Goal: Task Accomplishment & Management: Manage account settings

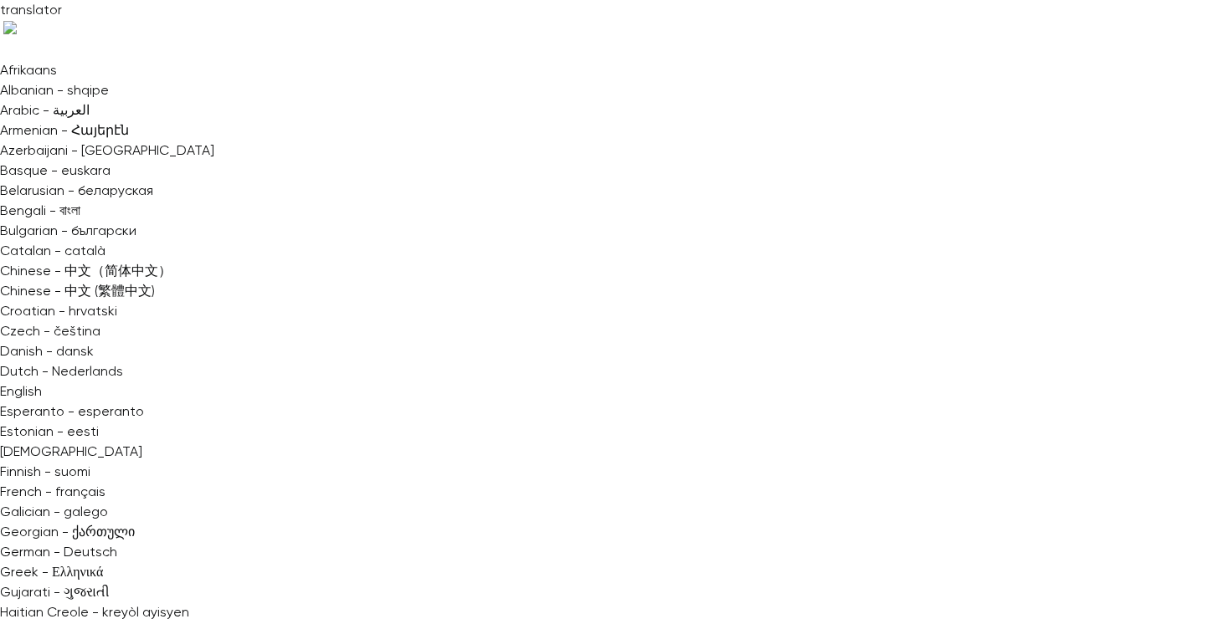
click at [860, 344] on div at bounding box center [607, 312] width 1214 height 624
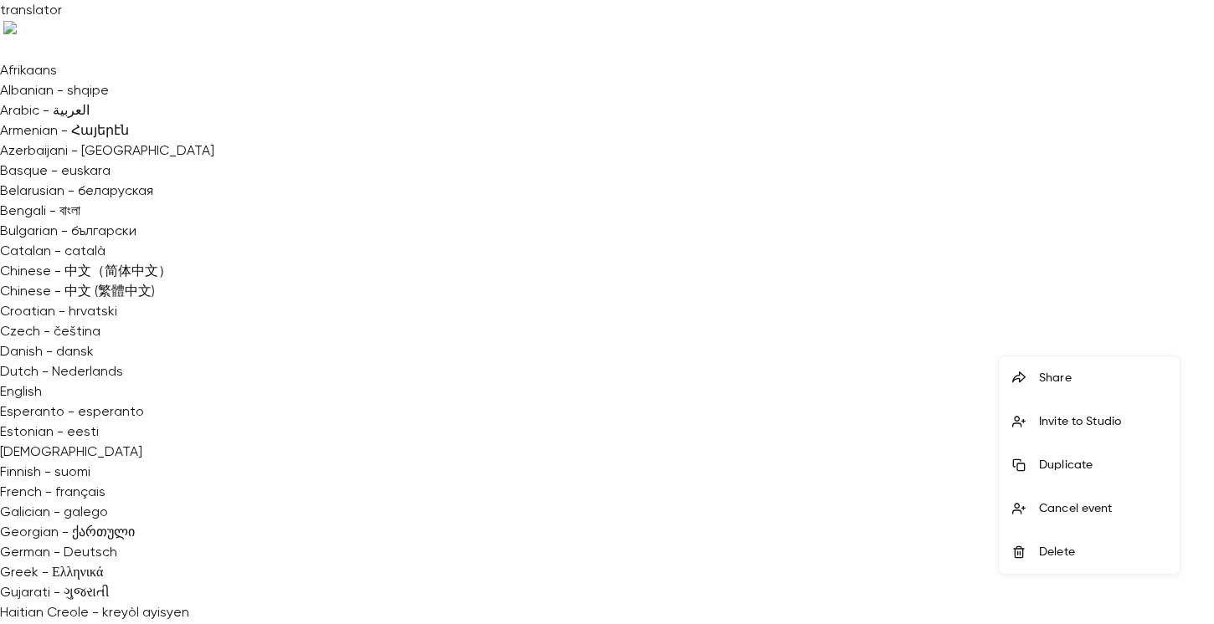
click at [876, 470] on div at bounding box center [607, 312] width 1214 height 624
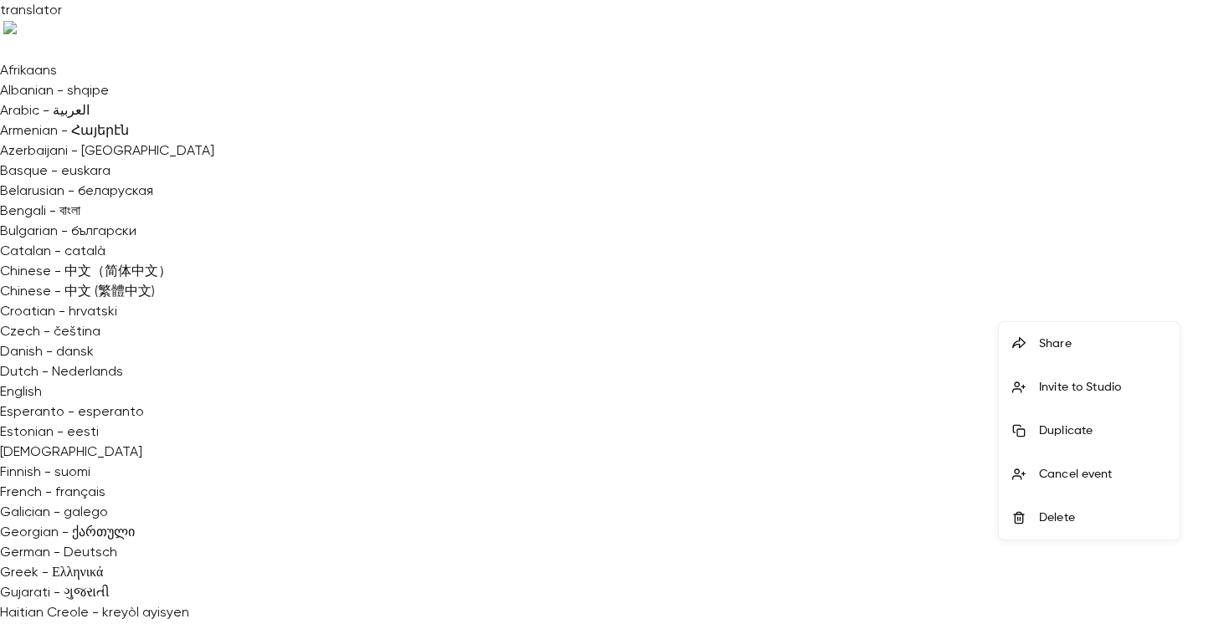
click at [1103, 478] on div "Cancel event" at bounding box center [1102, 474] width 127 height 17
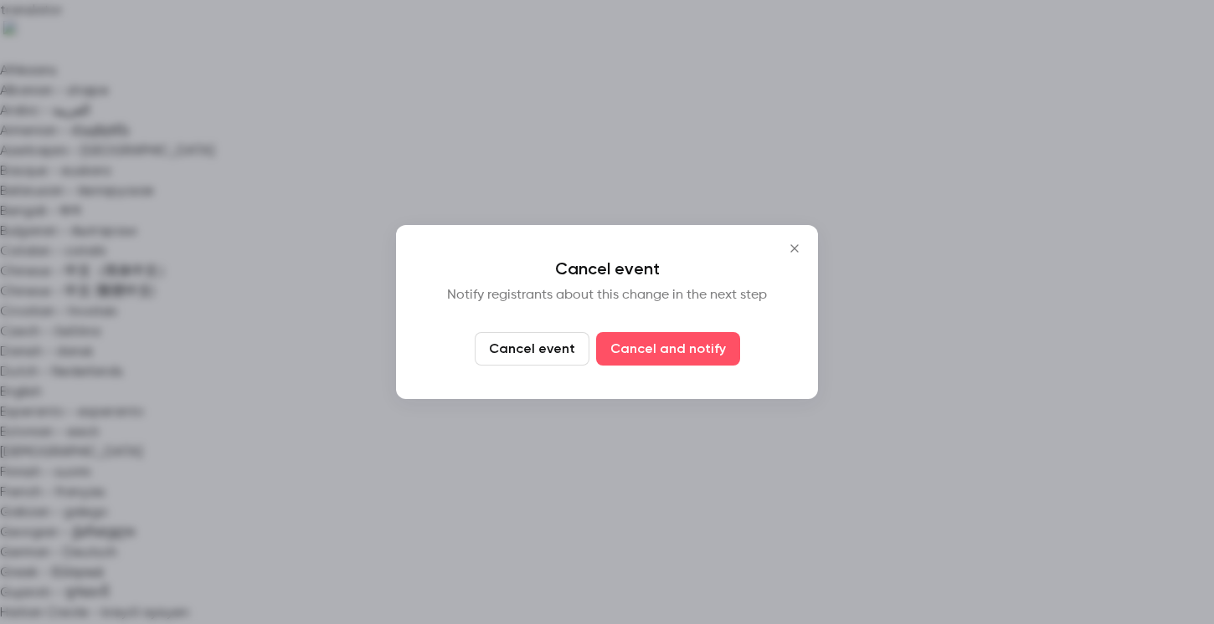
click at [796, 249] on icon "Close" at bounding box center [794, 248] width 20 height 13
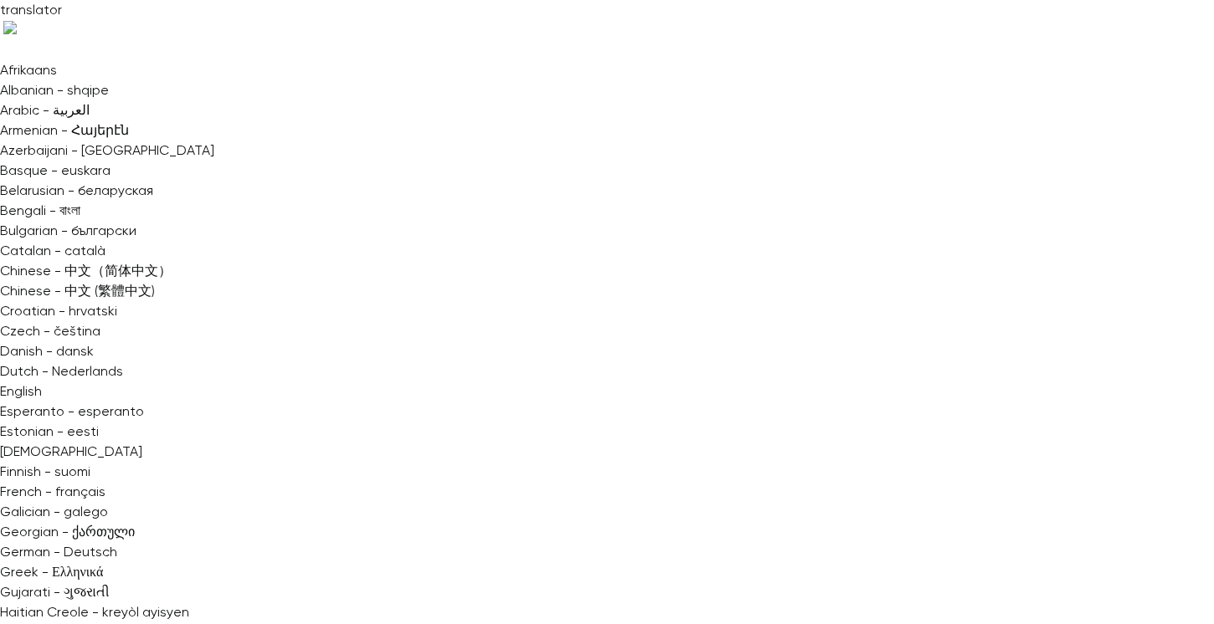
scroll to position [0, 0]
click at [1119, 75] on div "One time event" at bounding box center [1102, 72] width 127 height 17
type input "********"
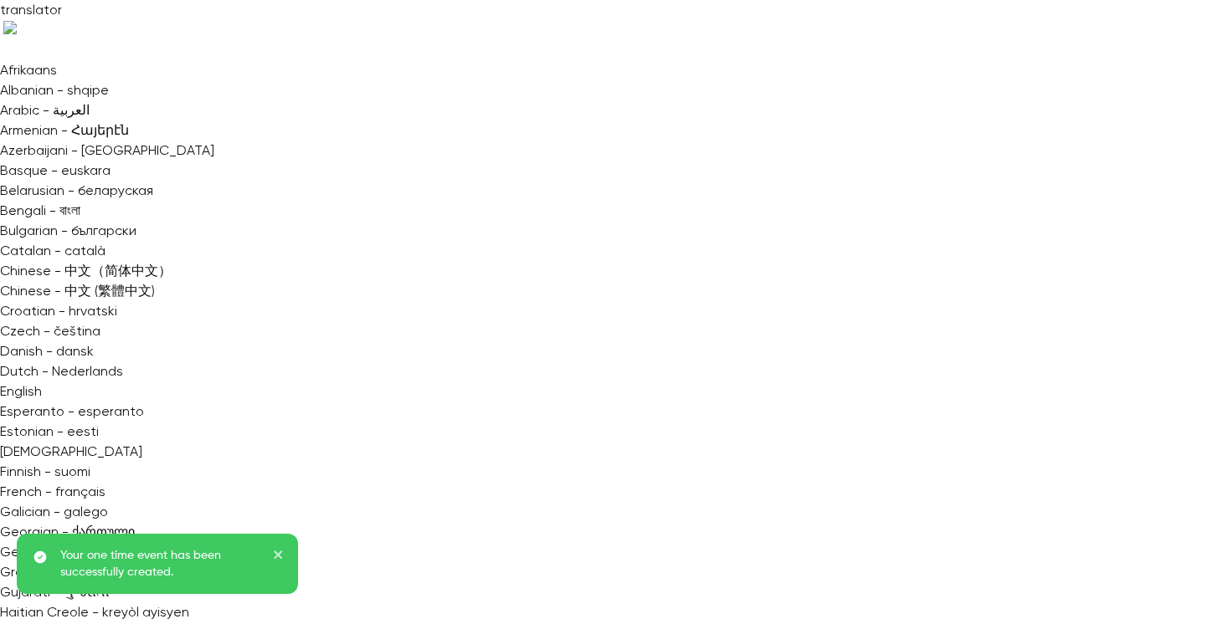
click at [1076, 340] on div "Cancel event" at bounding box center [1102, 334] width 127 height 17
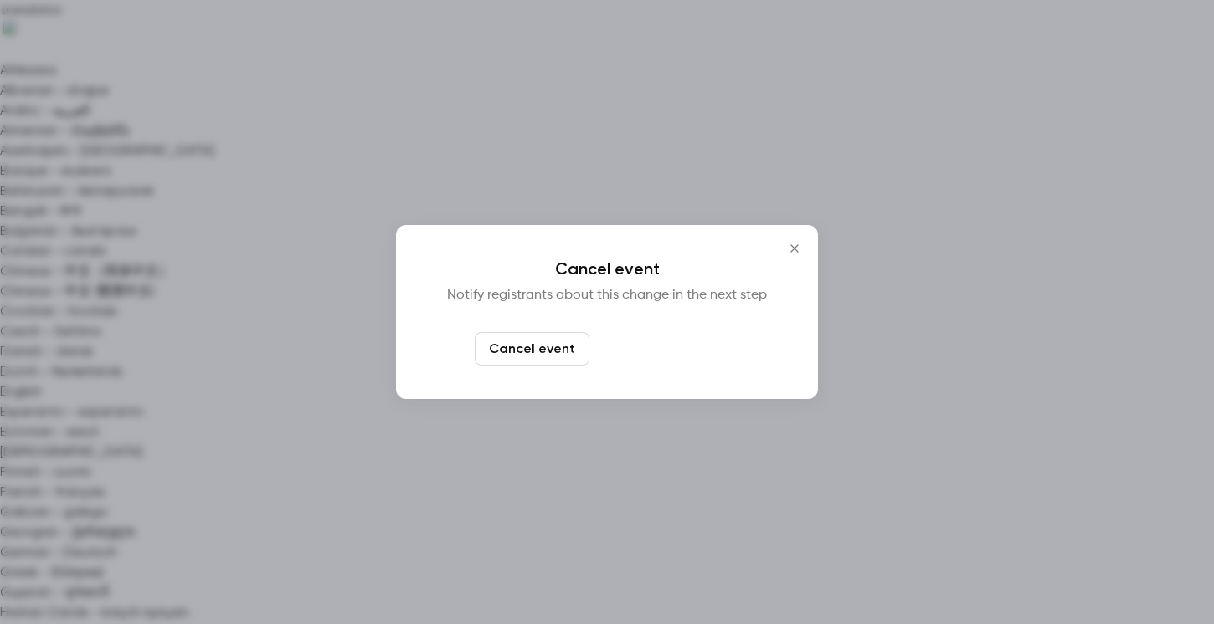
click at [663, 350] on button "Cancel and notify" at bounding box center [668, 348] width 144 height 33
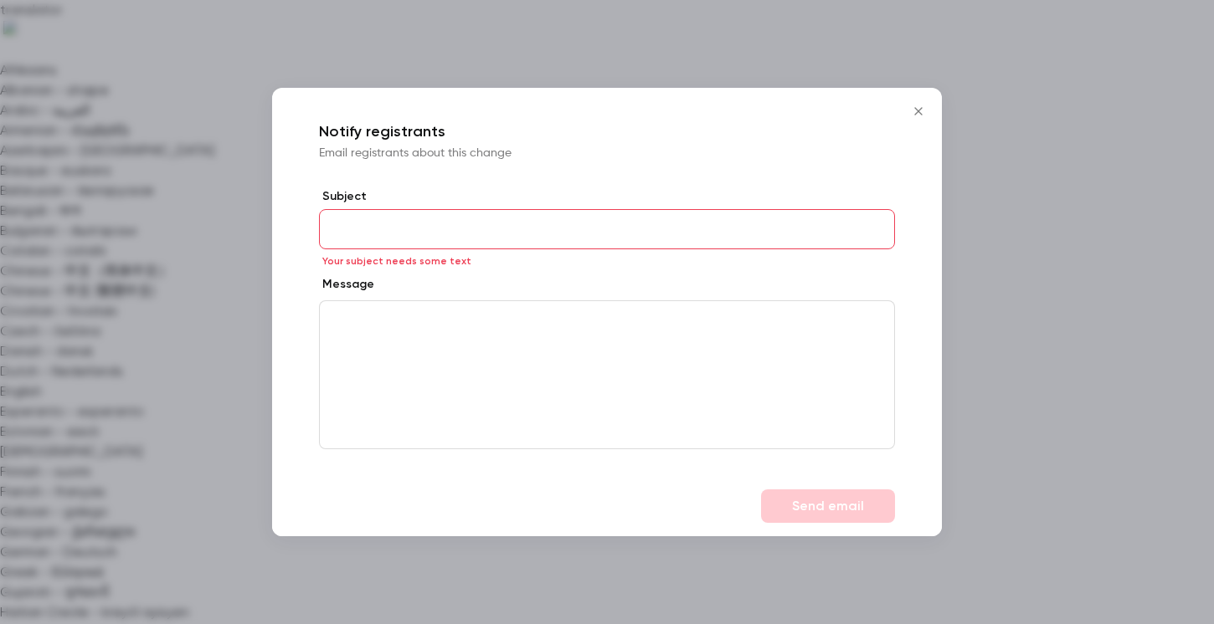
click at [663, 350] on div "editor" at bounding box center [607, 374] width 574 height 147
click at [317, 318] on icon "editor" at bounding box center [319, 321] width 12 height 10
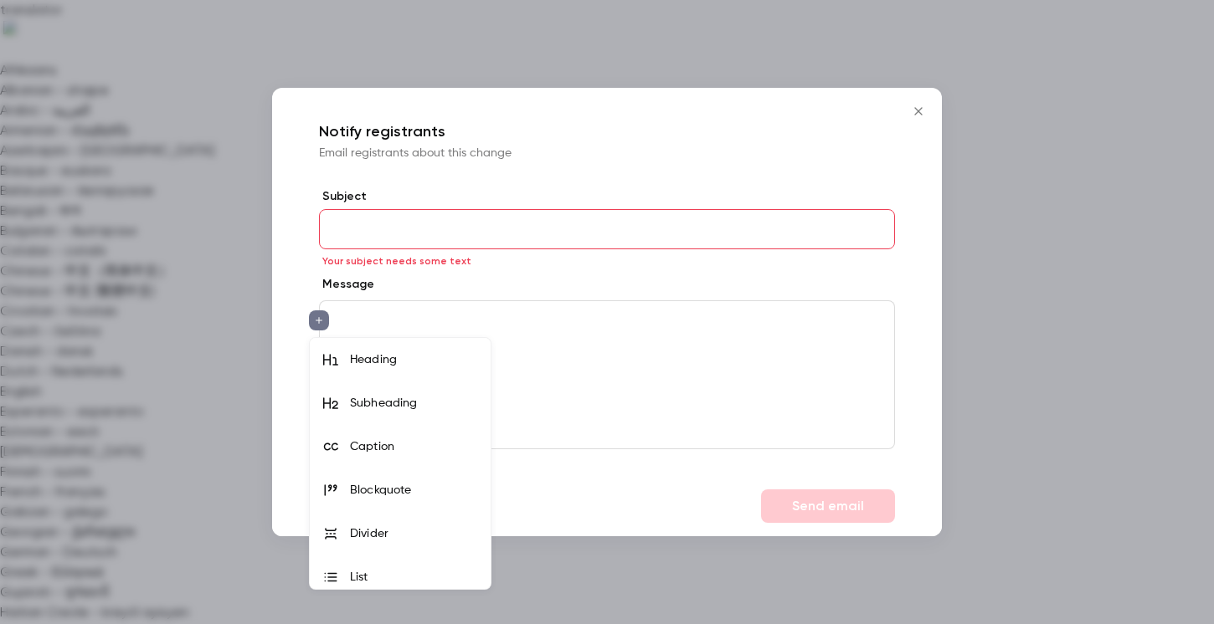
click at [521, 301] on div at bounding box center [607, 312] width 1214 height 624
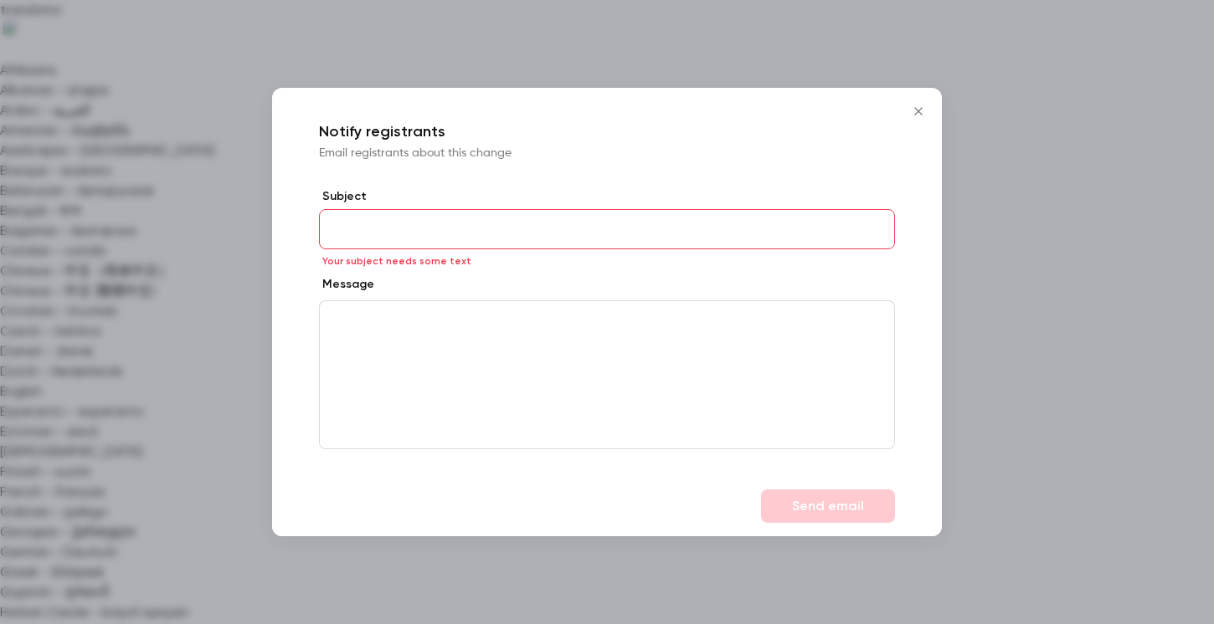
click at [912, 114] on icon "Close" at bounding box center [918, 111] width 20 height 13
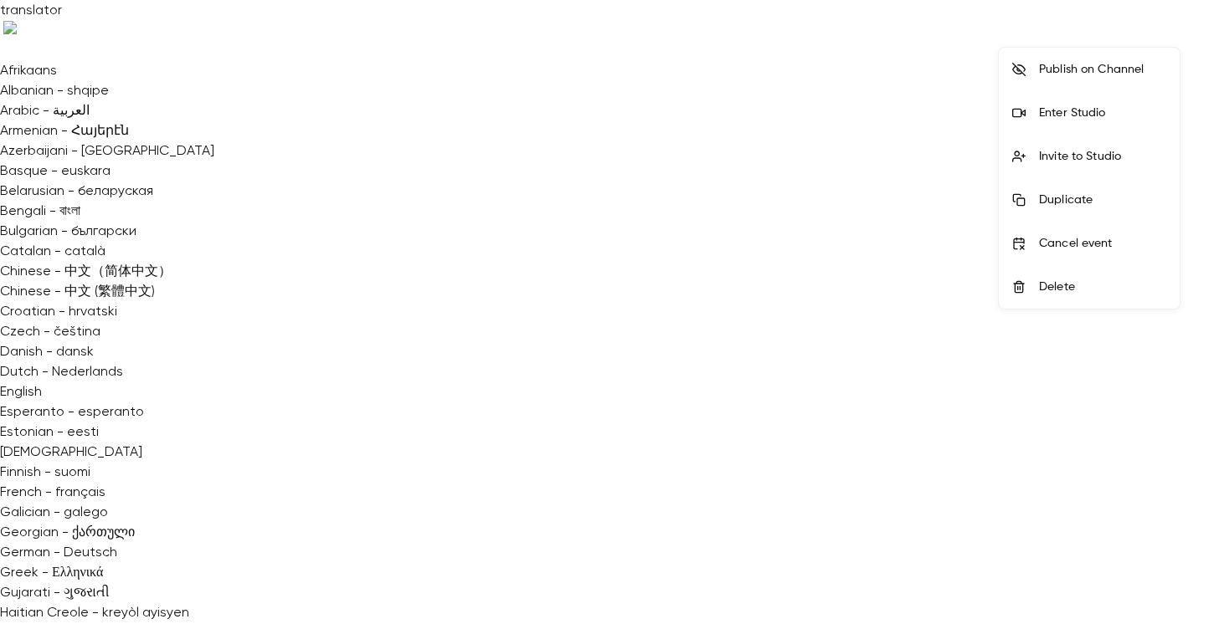
click at [1106, 248] on div "Cancel event" at bounding box center [1102, 243] width 127 height 17
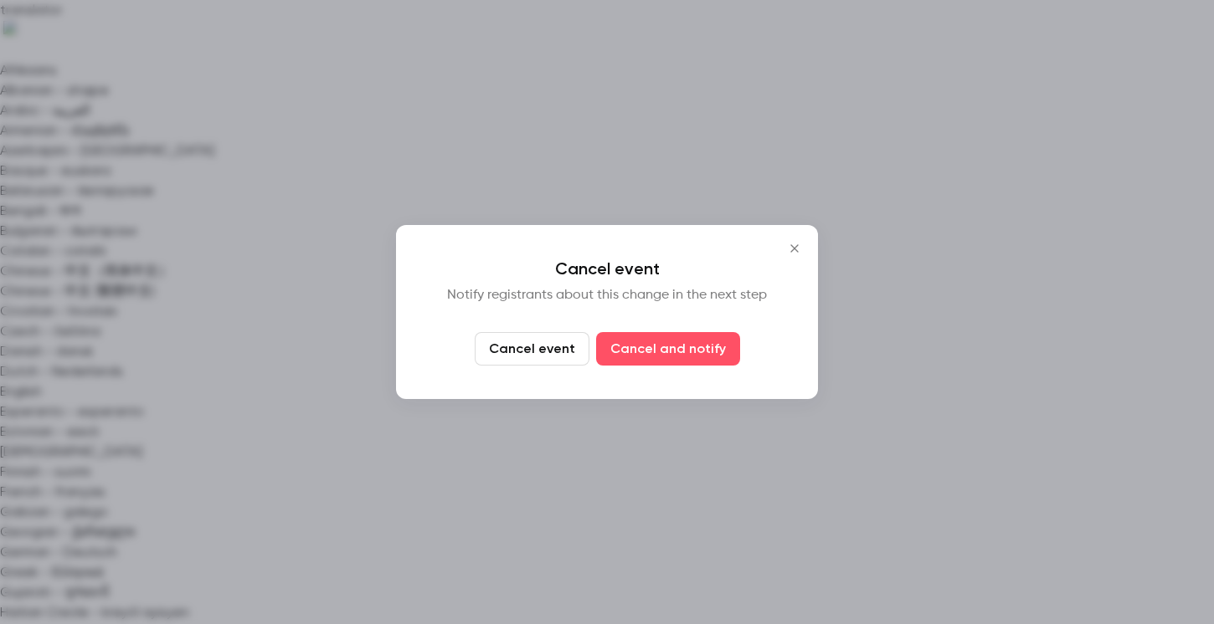
click at [543, 344] on button "Cancel event" at bounding box center [532, 348] width 115 height 33
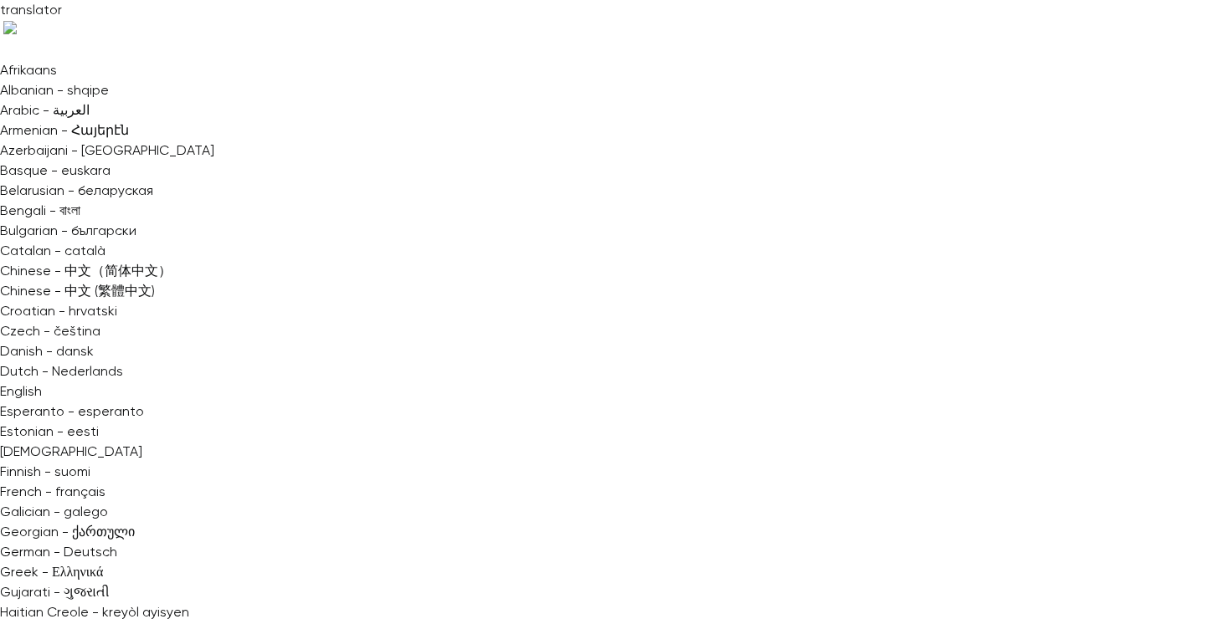
click at [1163, 160] on div at bounding box center [607, 312] width 1214 height 624
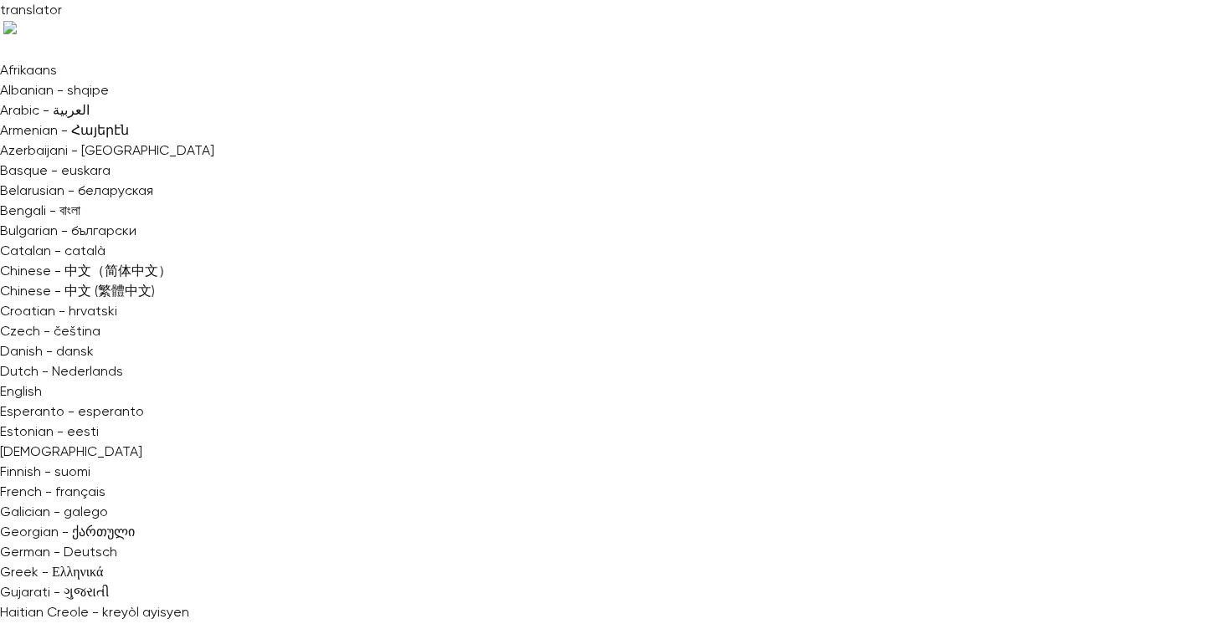
click at [1125, 72] on div "Duplicate" at bounding box center [1102, 69] width 127 height 17
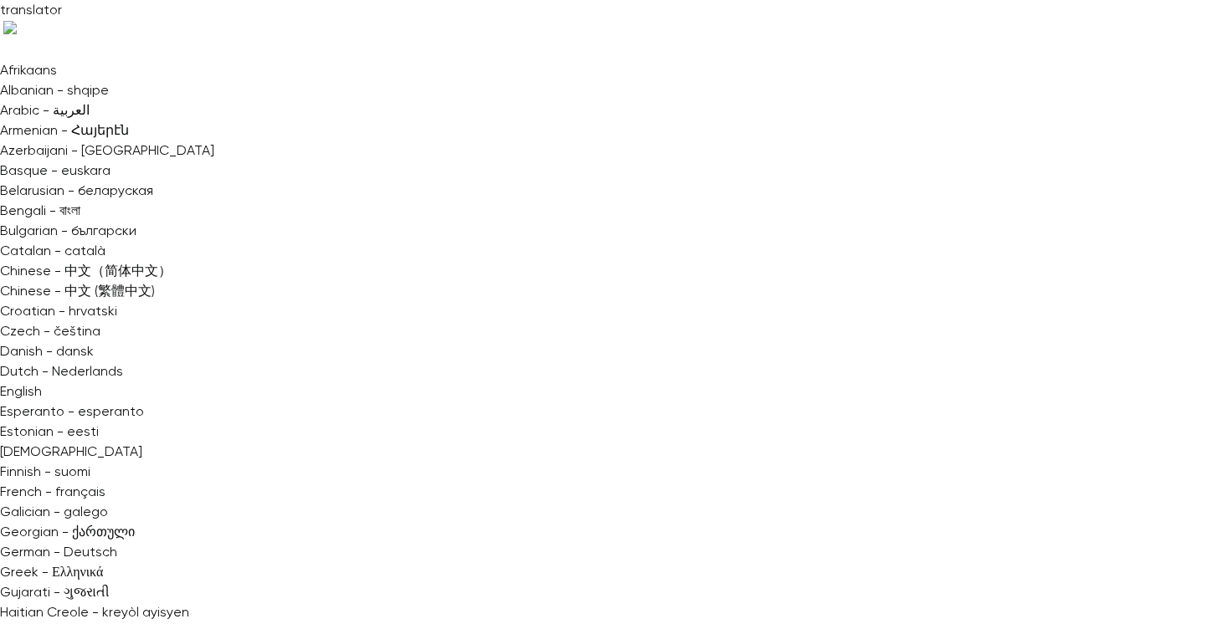
click at [878, 368] on div at bounding box center [607, 312] width 1214 height 624
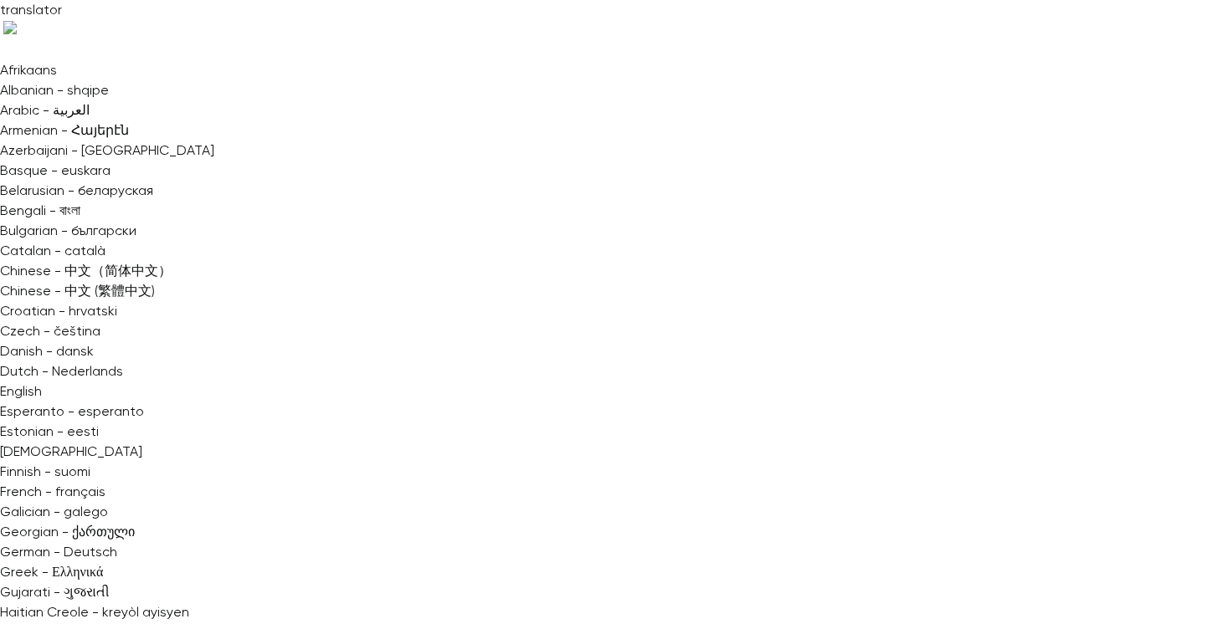
click at [1021, 90] on div at bounding box center [607, 312] width 1214 height 624
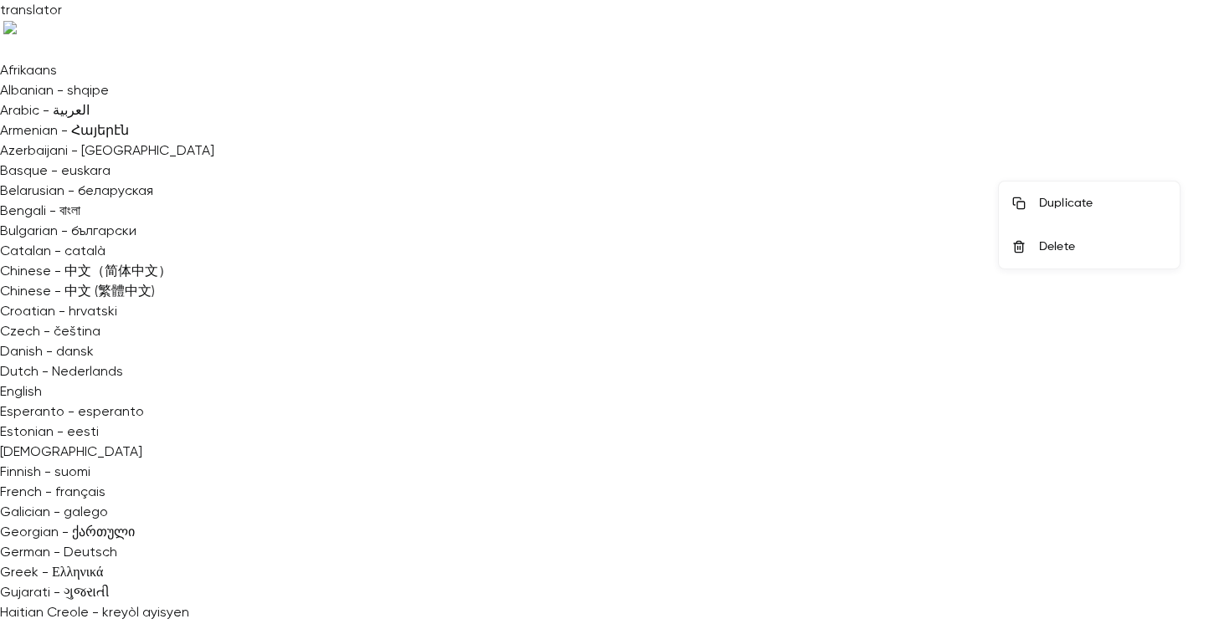
click at [997, 541] on div at bounding box center [607, 312] width 1214 height 624
click at [768, 368] on div at bounding box center [607, 312] width 1214 height 624
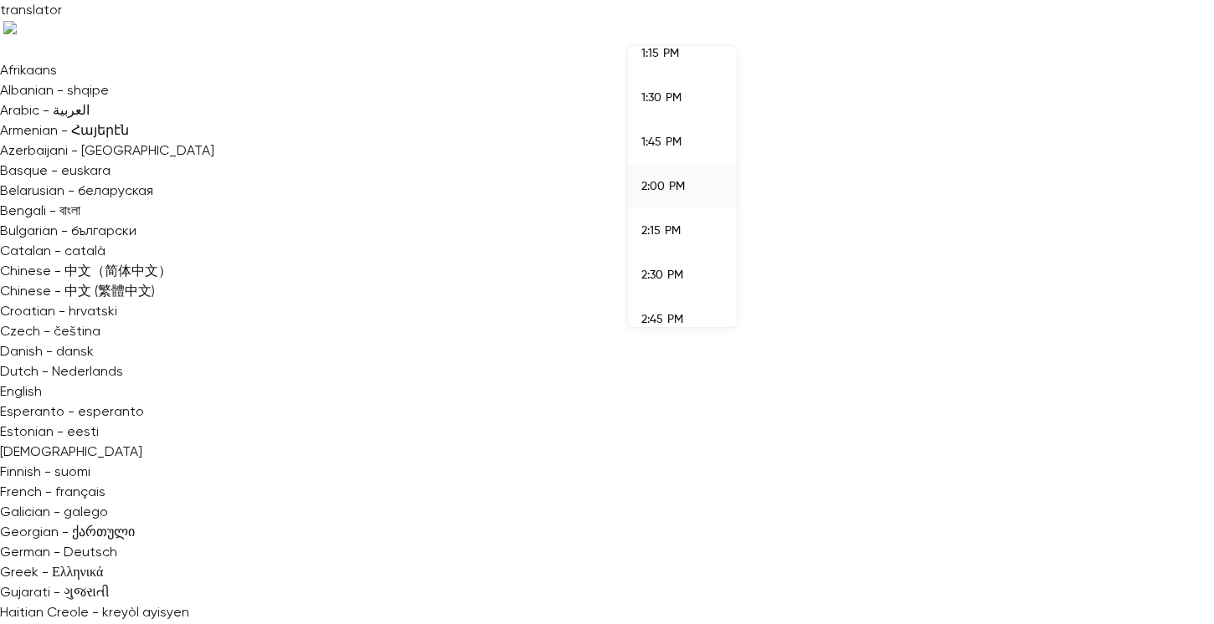
click at [666, 103] on span "1:30 PM" at bounding box center [661, 98] width 40 height 12
drag, startPoint x: 727, startPoint y: 413, endPoint x: 700, endPoint y: 355, distance: 64.4
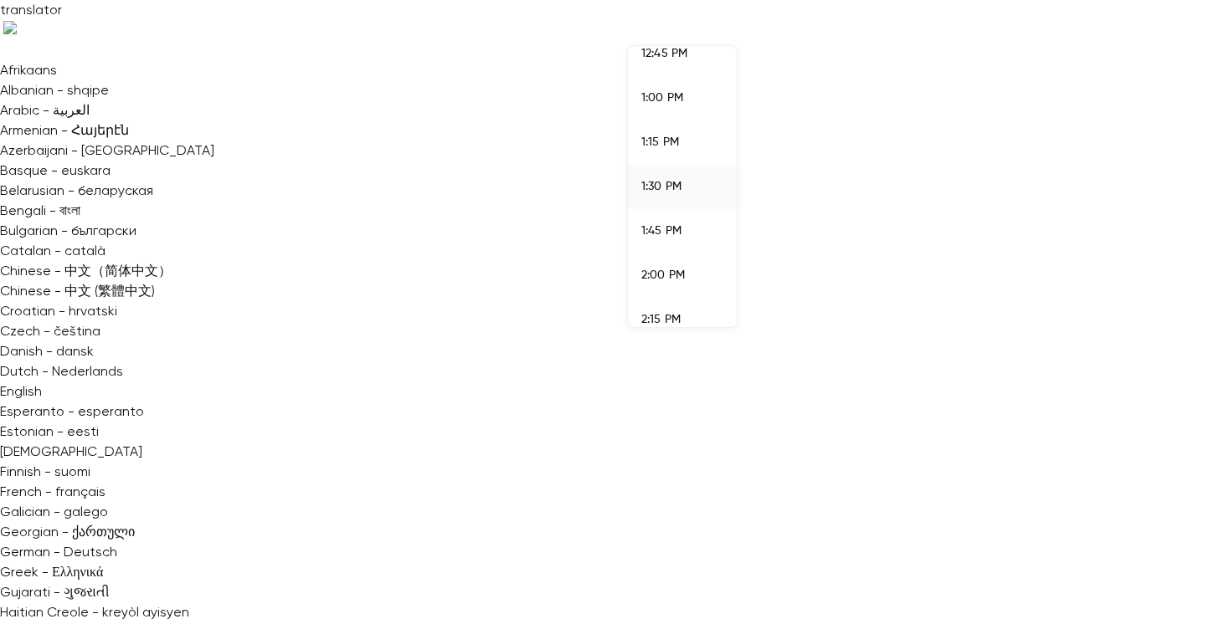
click at [680, 275] on span "2:00 PM" at bounding box center [663, 276] width 44 height 12
click at [1104, 253] on div "Delete" at bounding box center [1102, 247] width 127 height 17
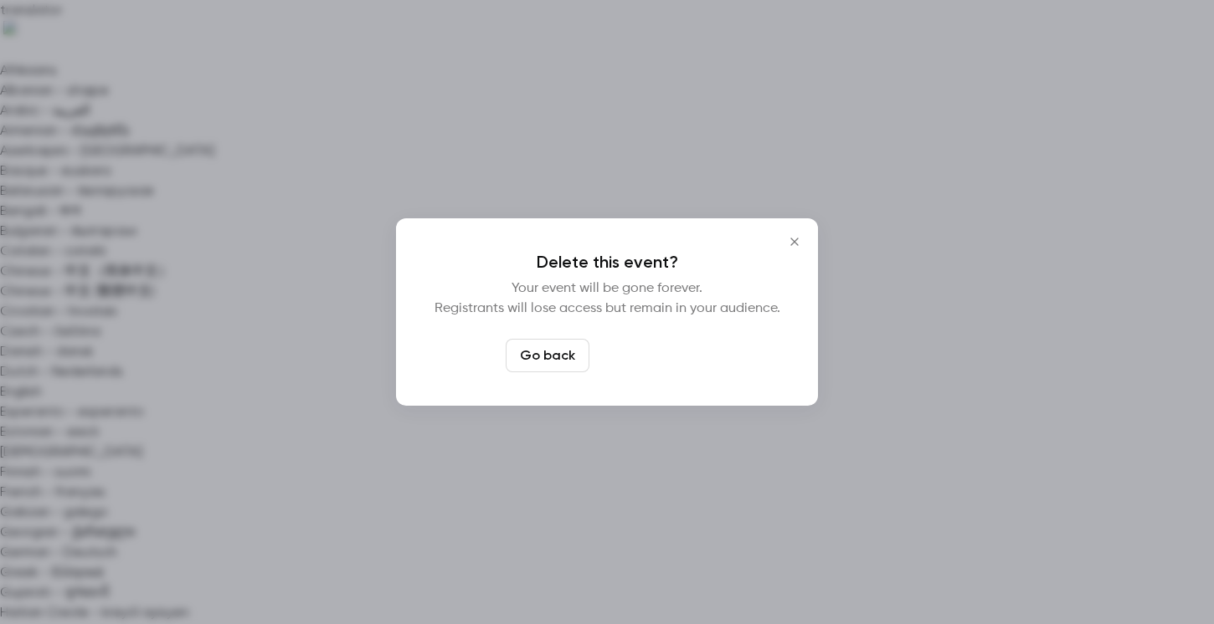
click at [668, 357] on button "Delete event" at bounding box center [652, 355] width 112 height 33
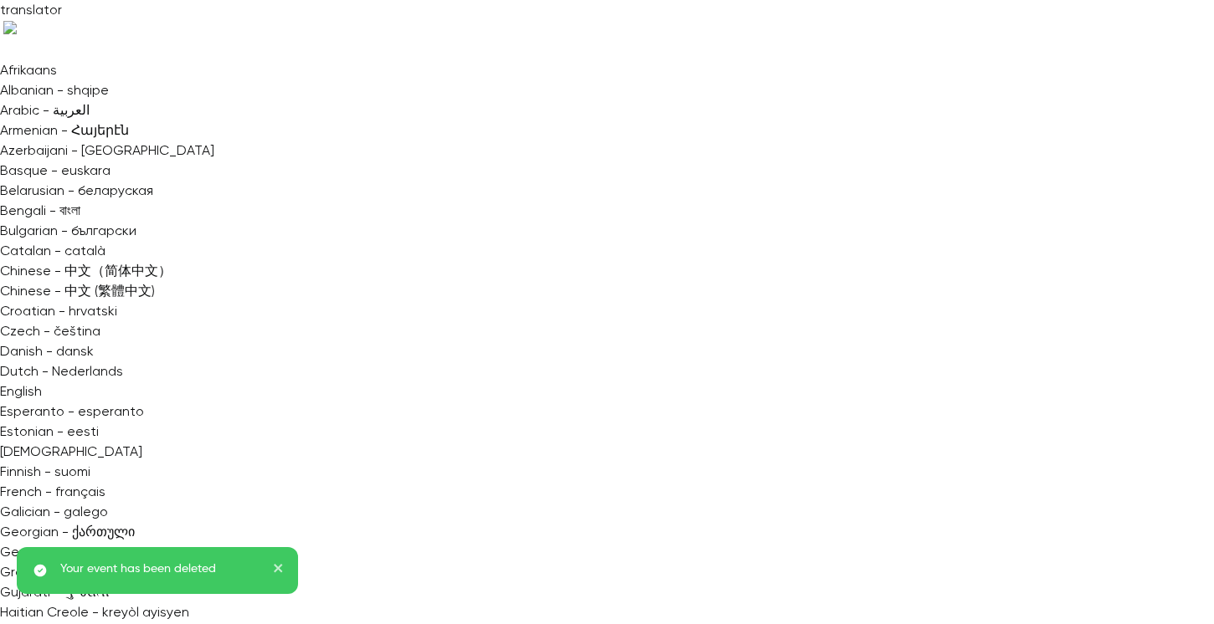
click at [1109, 65] on div "One time event" at bounding box center [1102, 72] width 127 height 17
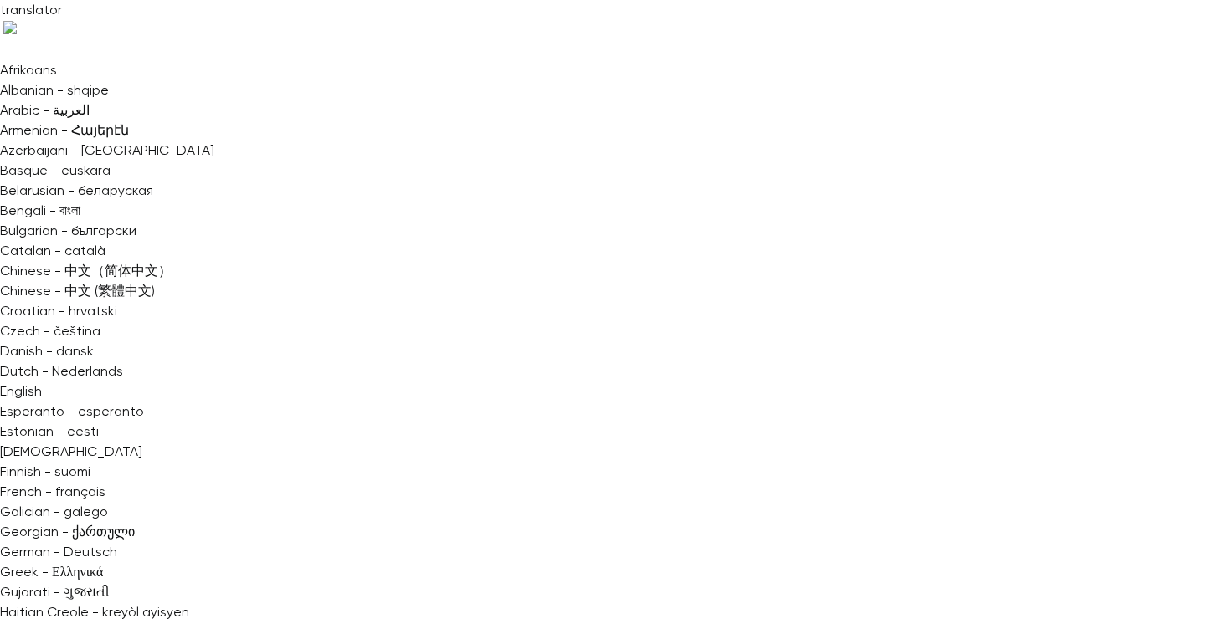
scroll to position [326, 0]
type input "********"
click at [475, 336] on div at bounding box center [607, 312] width 1214 height 624
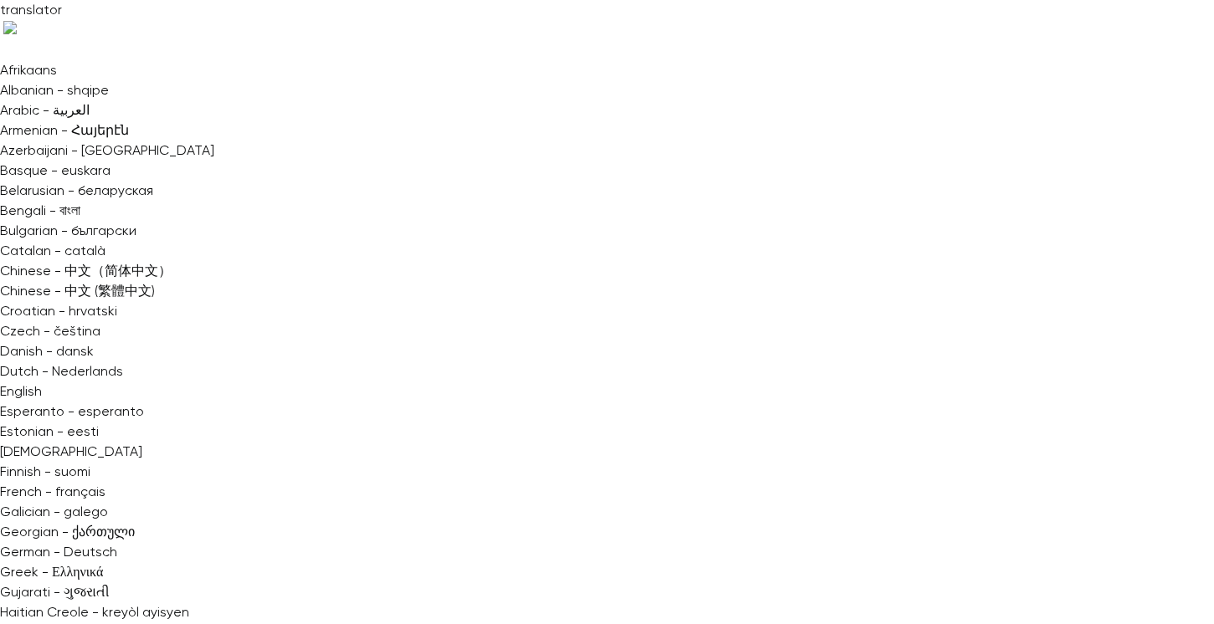
type input "**********"
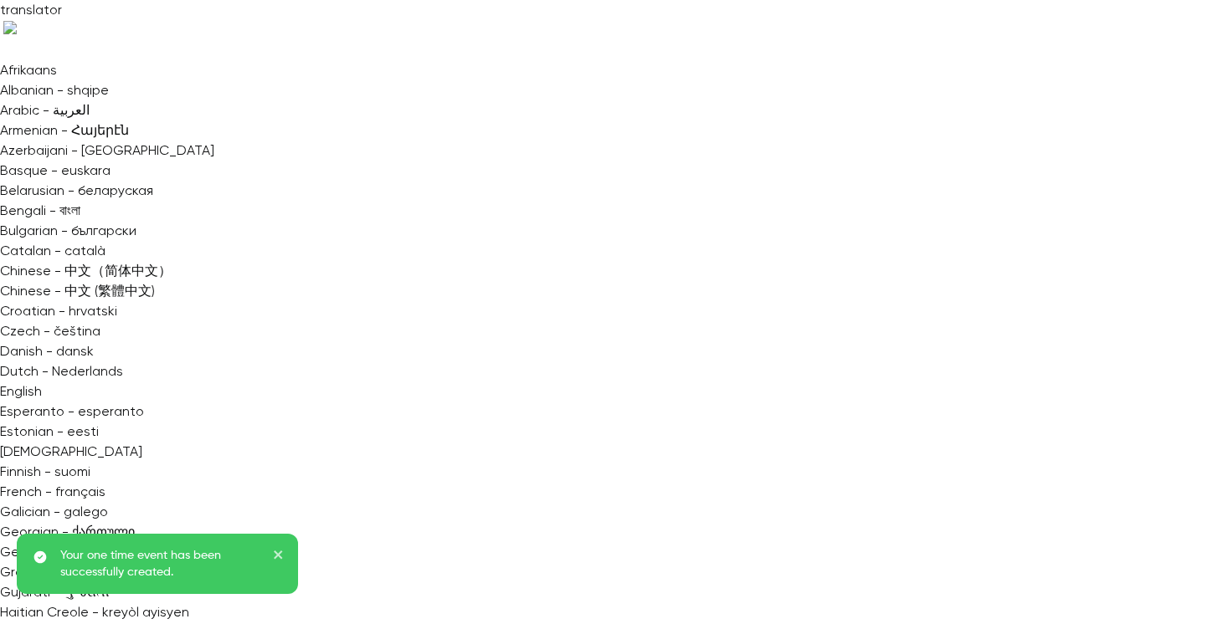
scroll to position [90, 0]
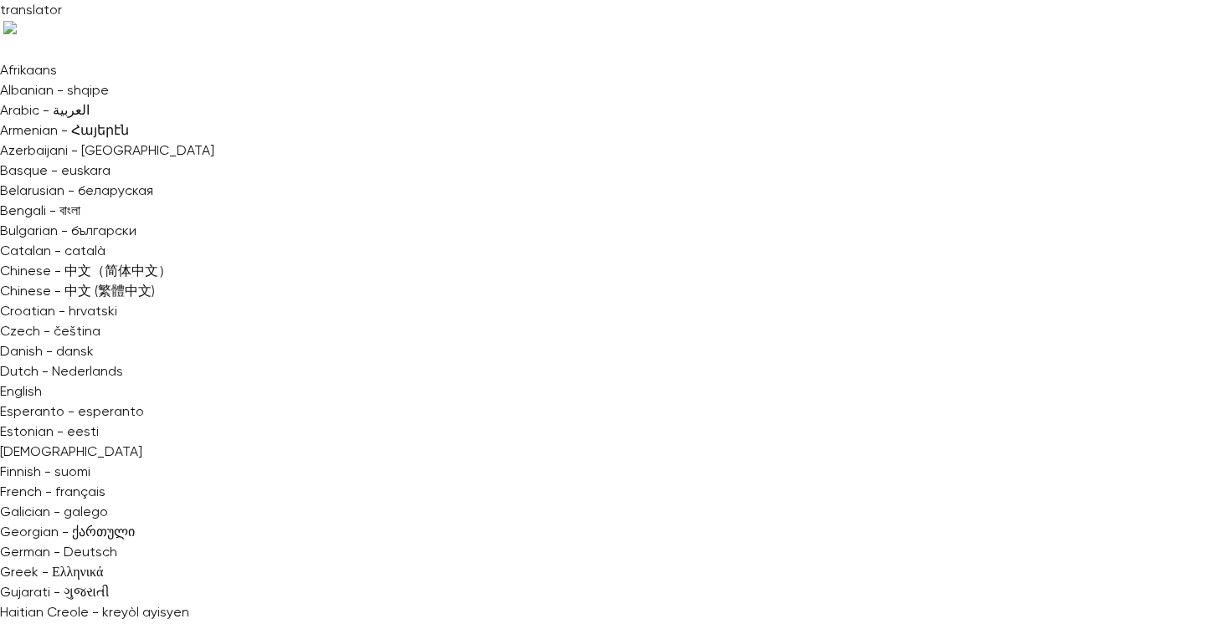
click at [674, 447] on li "7:00 PM" at bounding box center [682, 458] width 109 height 44
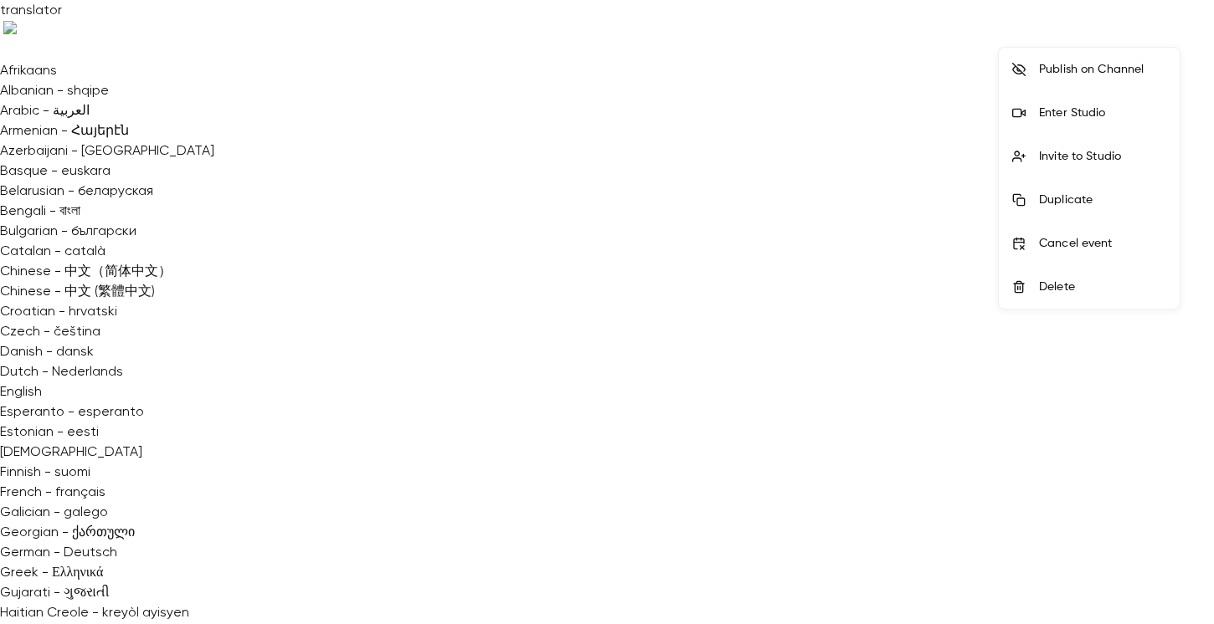
click at [1087, 291] on div "Delete" at bounding box center [1102, 287] width 127 height 17
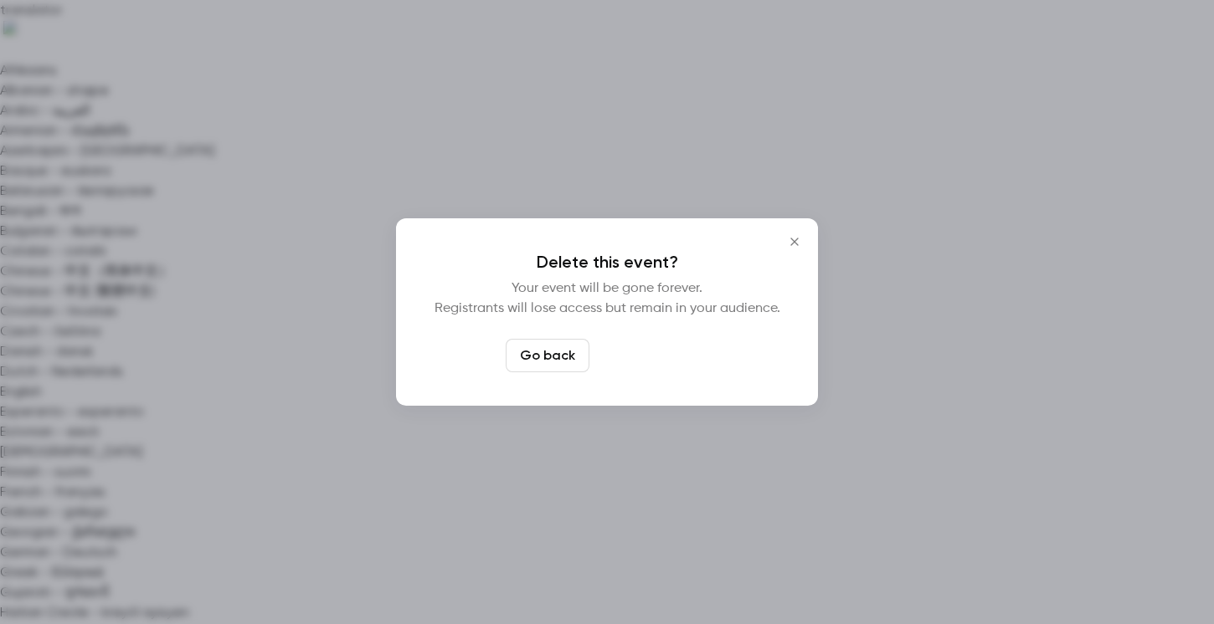
click at [671, 362] on button "Delete event" at bounding box center [652, 355] width 112 height 33
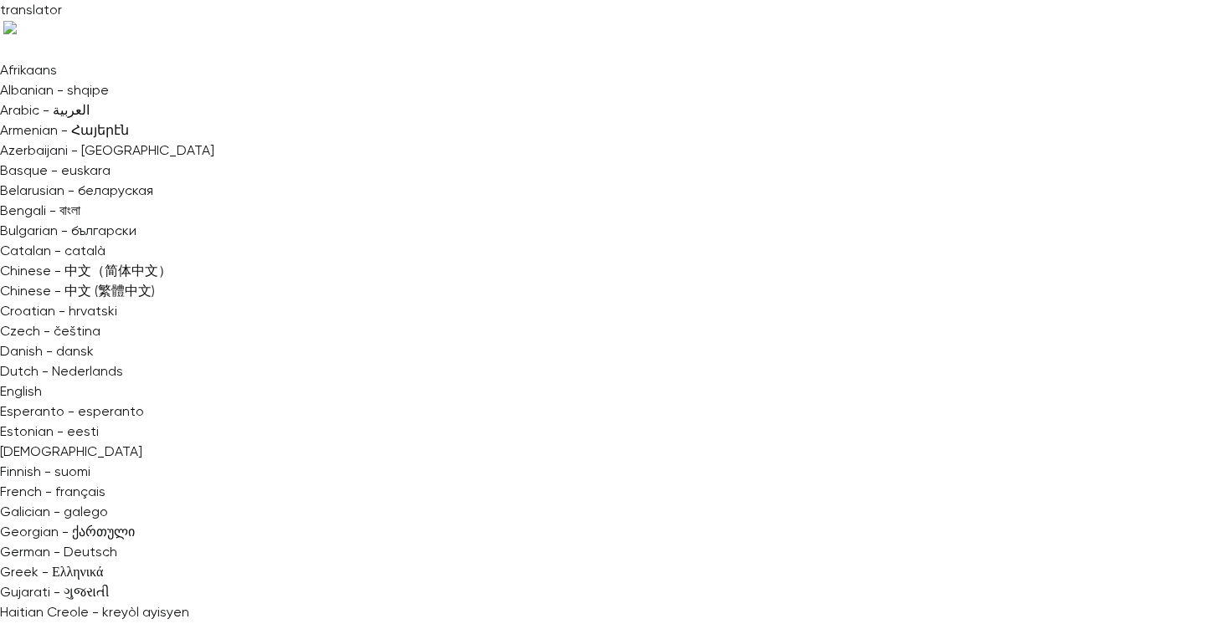
scroll to position [34, 0]
click at [942, 476] on div at bounding box center [607, 312] width 1214 height 624
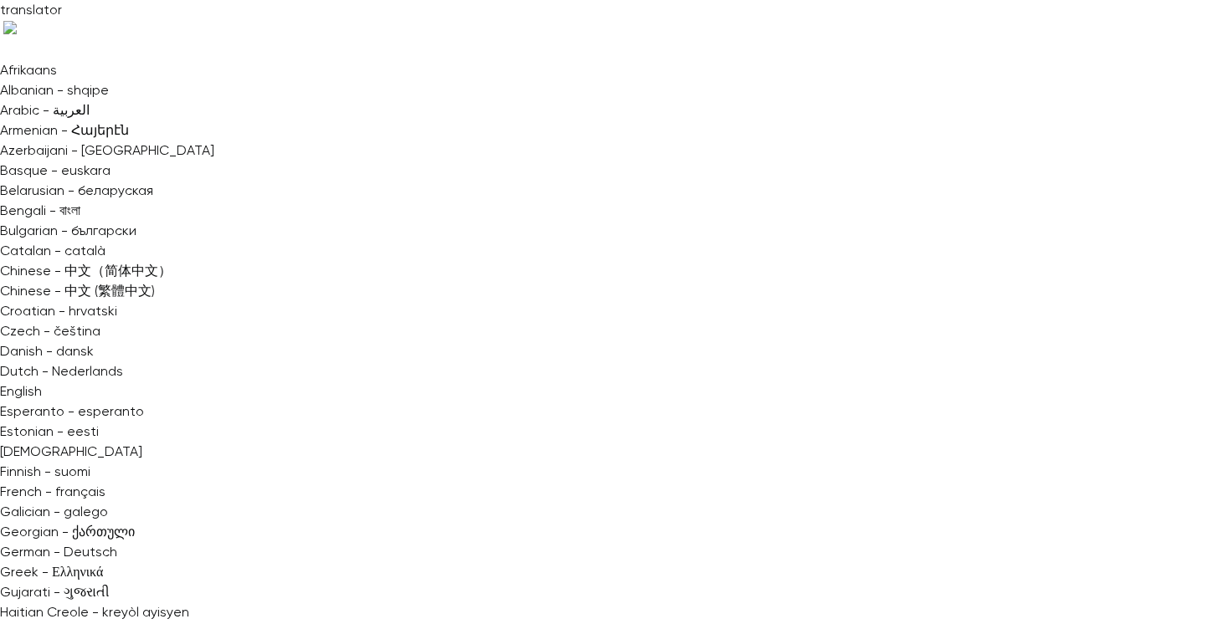
click at [670, 415] on li "12:15 PM" at bounding box center [682, 434] width 109 height 44
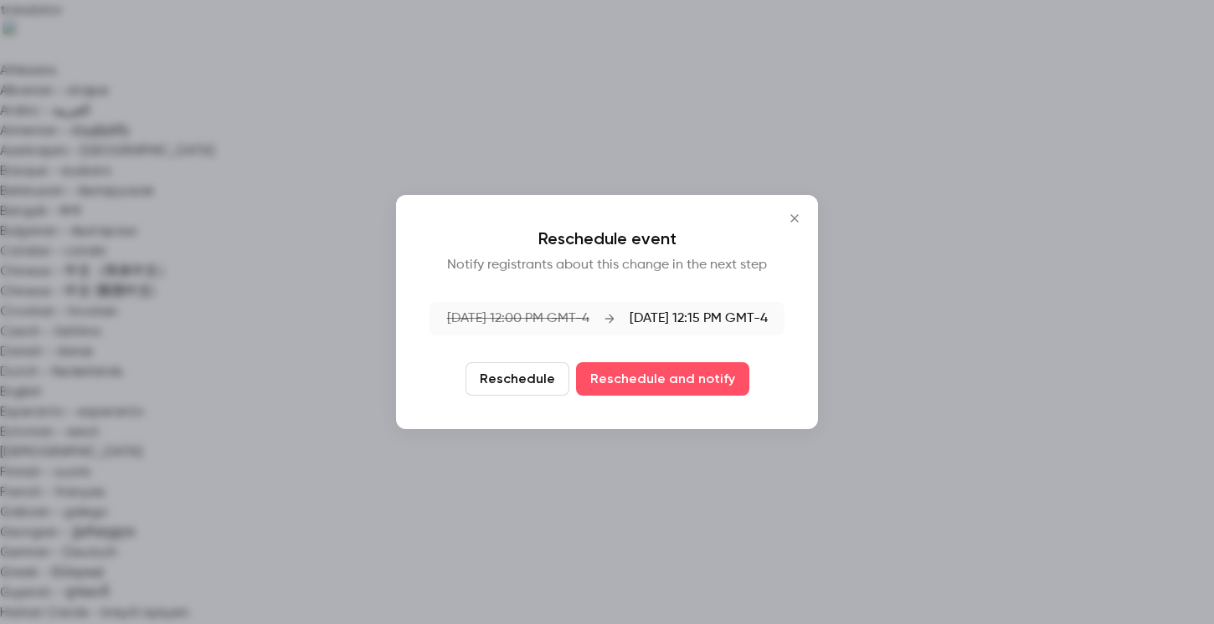
click at [797, 214] on icon "Close" at bounding box center [794, 218] width 8 height 8
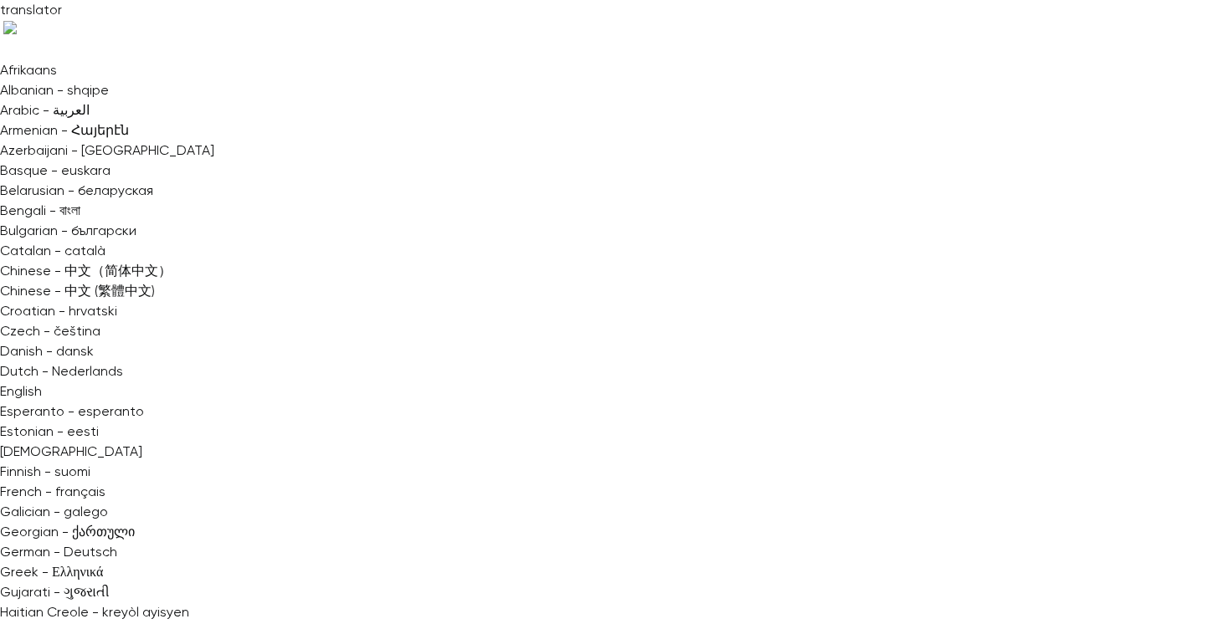
click at [697, 342] on div "12:00 PM" at bounding box center [682, 345] width 82 height 18
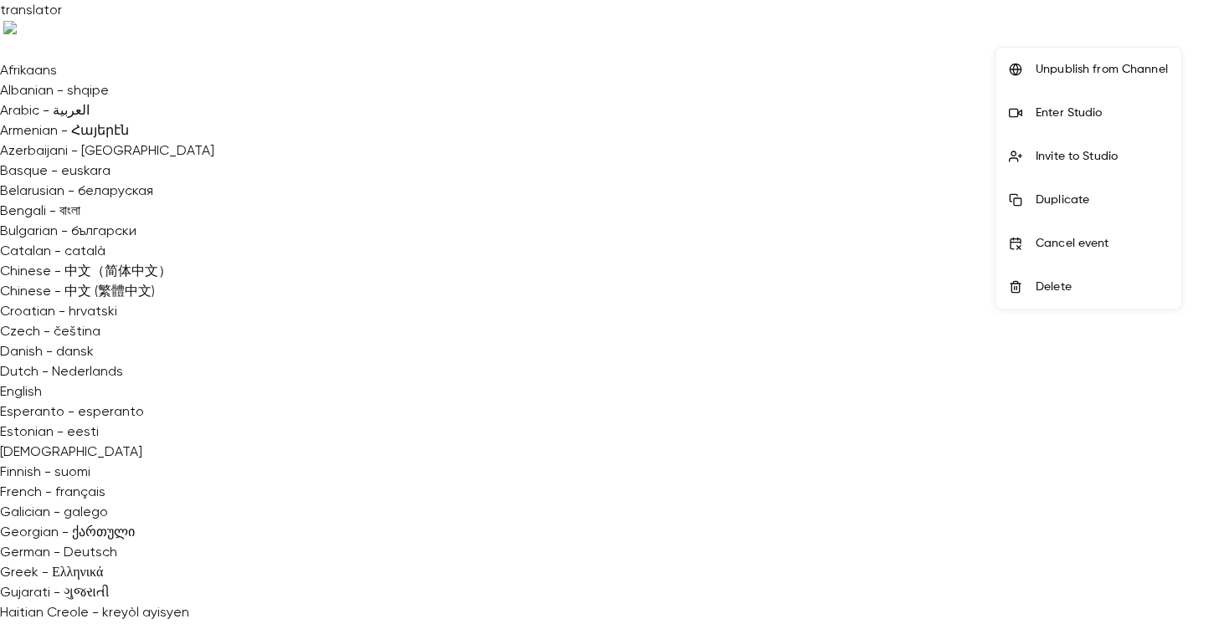
click at [1095, 235] on div "Cancel event" at bounding box center [1101, 243] width 132 height 17
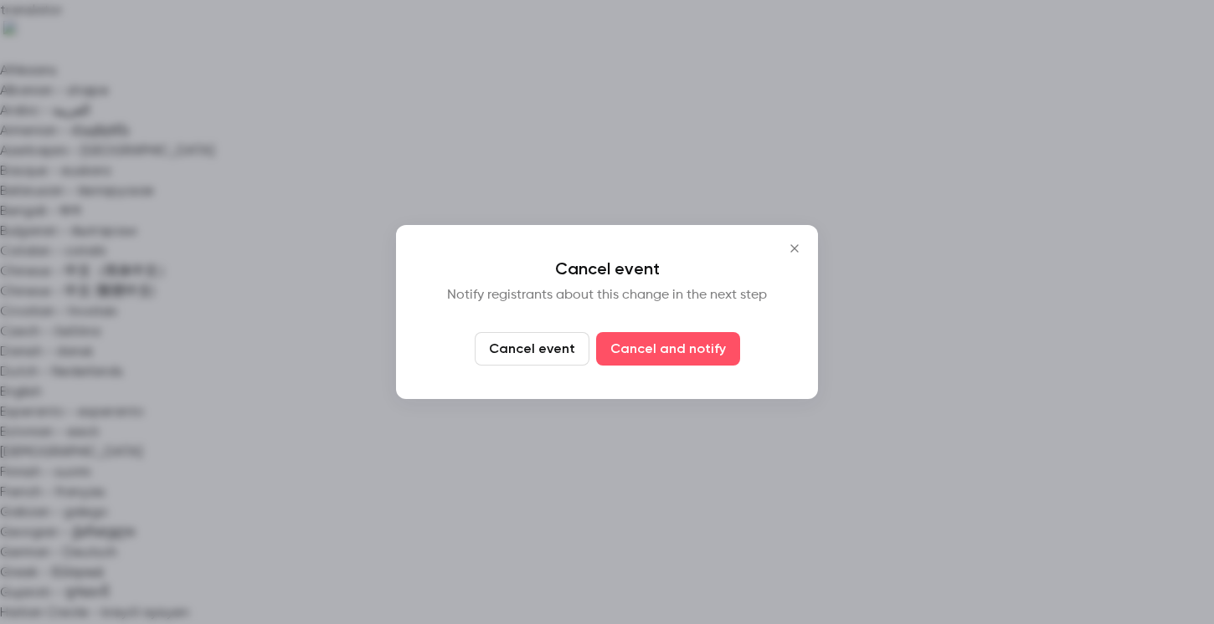
click at [794, 249] on icon "Close" at bounding box center [794, 248] width 8 height 8
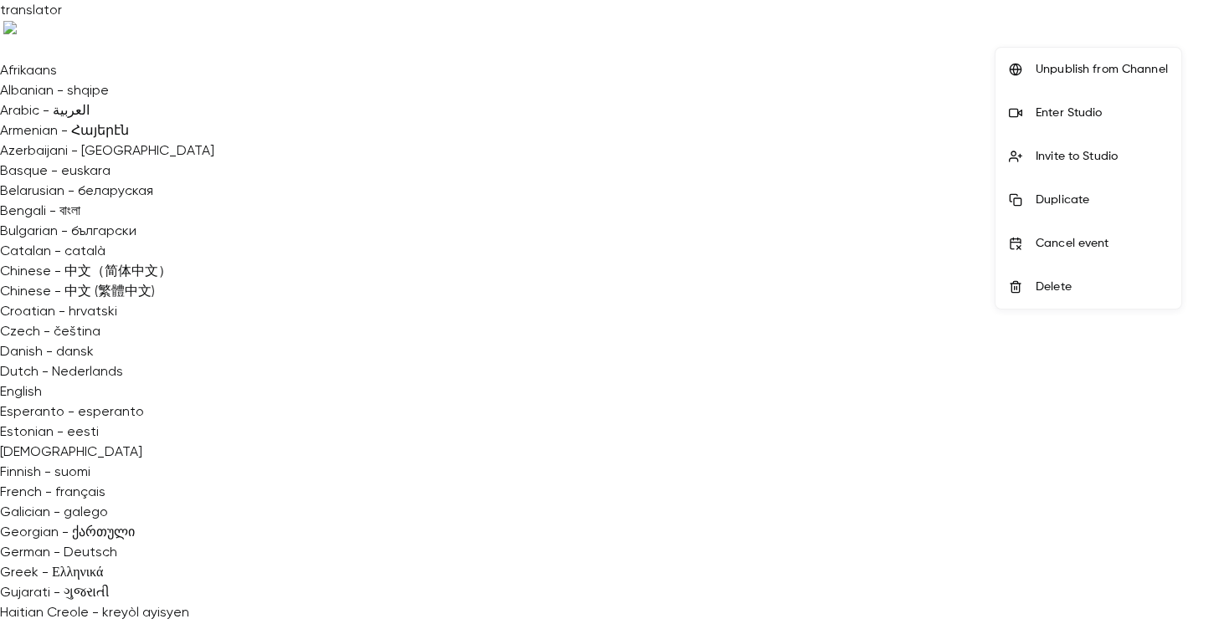
click at [1086, 239] on div "Cancel event" at bounding box center [1101, 243] width 132 height 17
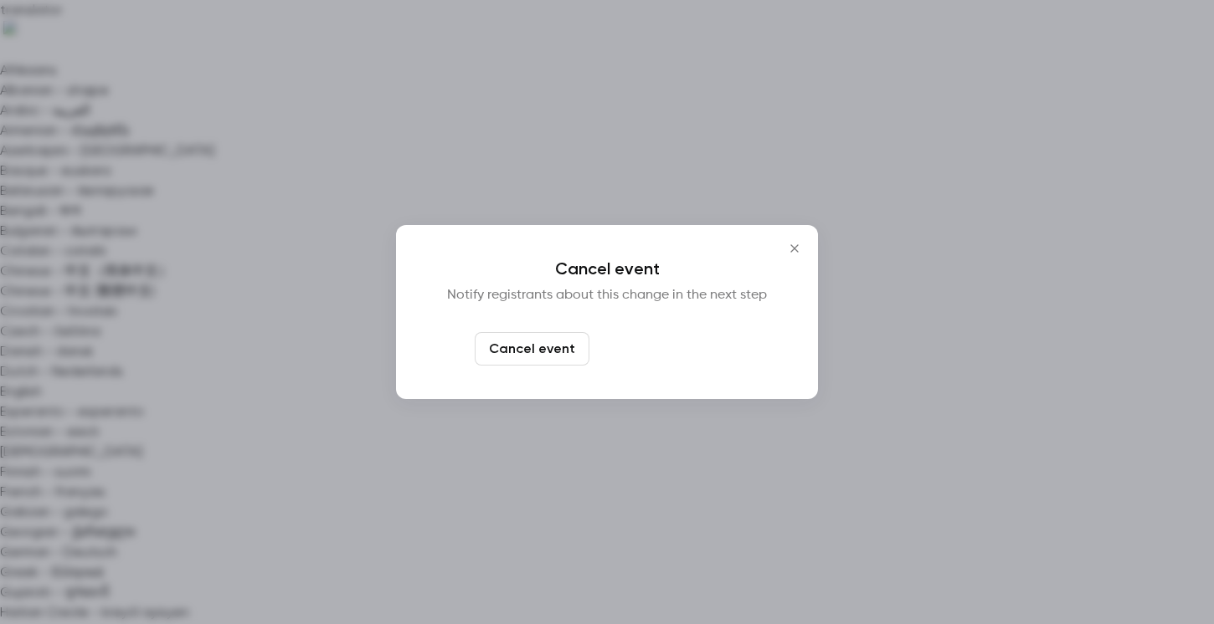
click at [706, 351] on button "Cancel and notify" at bounding box center [668, 348] width 144 height 33
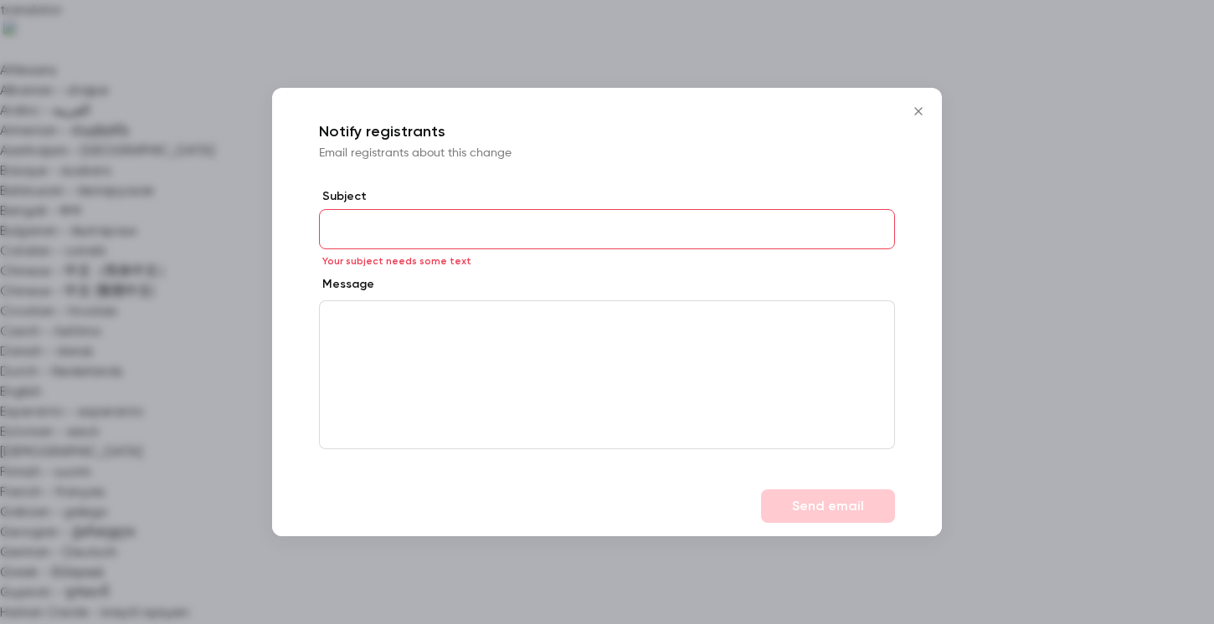
click at [922, 102] on button "Close" at bounding box center [917, 111] width 33 height 33
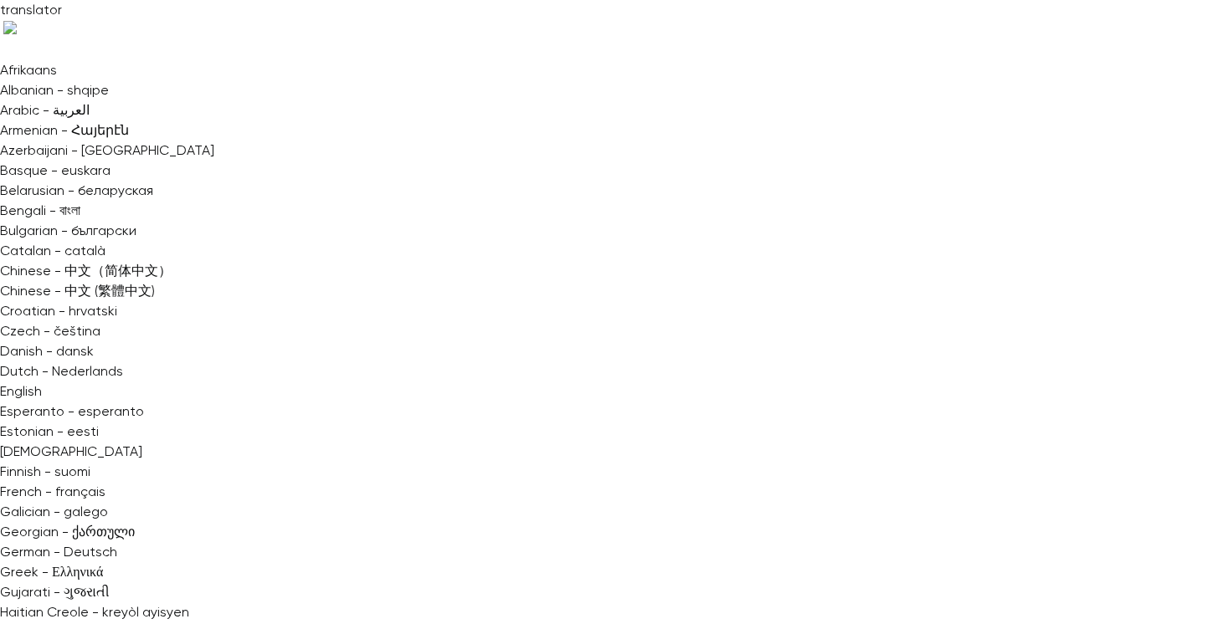
scroll to position [397, 0]
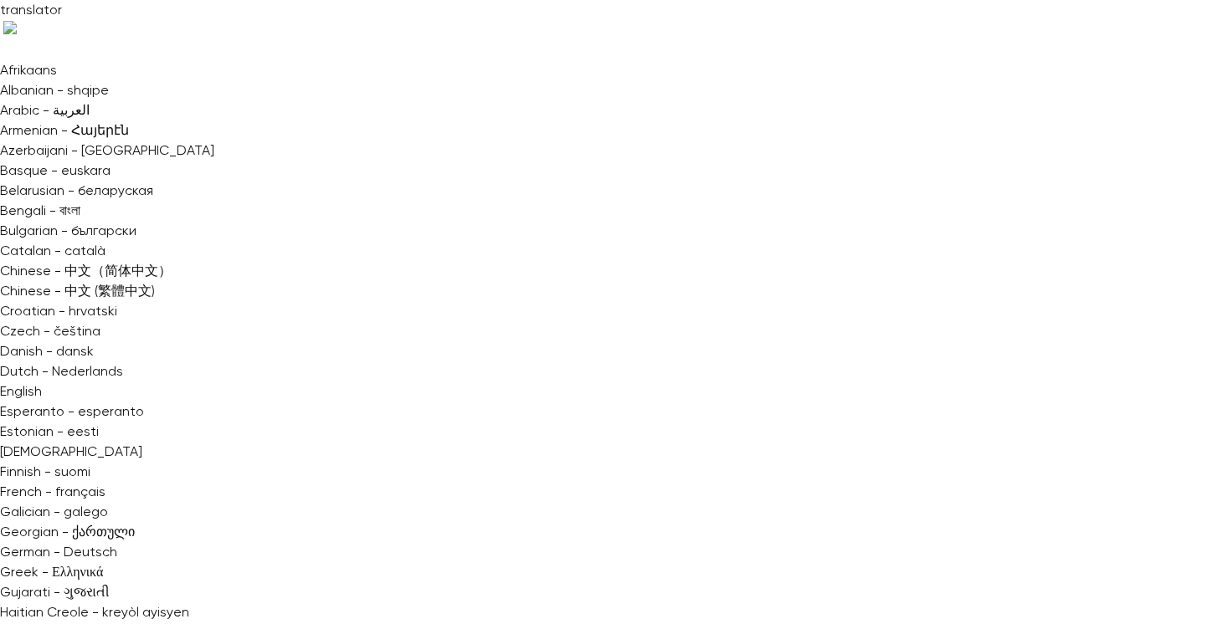
type input "**********"
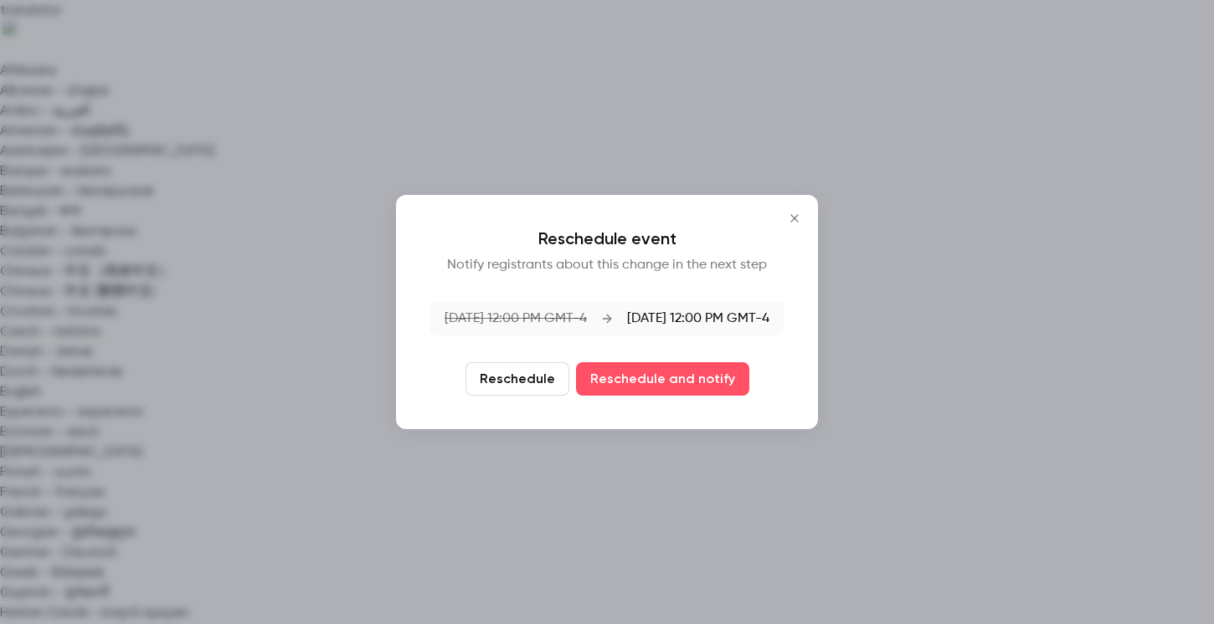
click at [800, 221] on icon "Close" at bounding box center [794, 218] width 20 height 13
